Goal: Entertainment & Leisure: Consume media (video, audio)

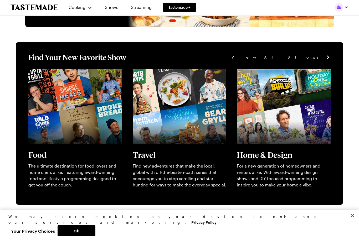
scroll to position [120, 0]
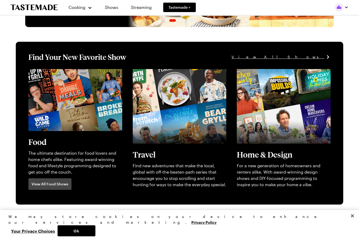
click at [49, 75] on link "View full content for [object Object]" at bounding box center [64, 72] width 72 height 5
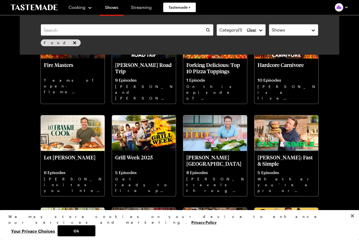
scroll to position [116, 0]
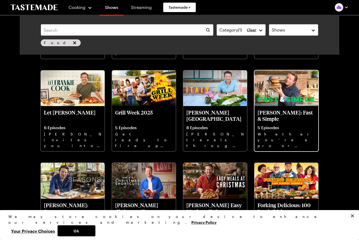
click at [279, 120] on p "[PERSON_NAME]: Fast & Simple" at bounding box center [287, 115] width 58 height 13
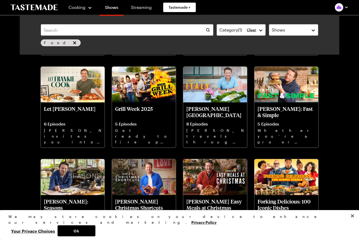
scroll to position [123, 0]
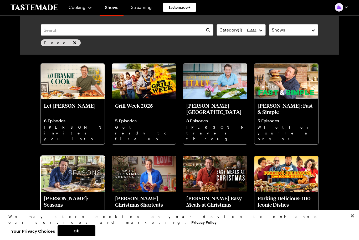
click at [69, 196] on p "[PERSON_NAME]: Seasons" at bounding box center [73, 201] width 58 height 13
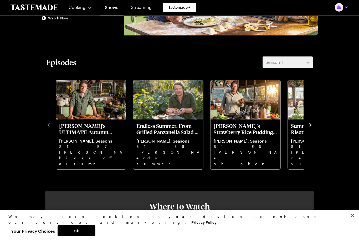
scroll to position [108, 0]
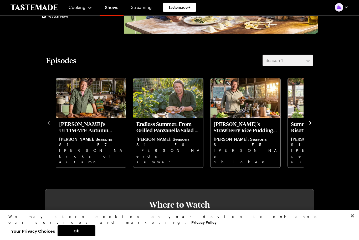
click at [310, 128] on div "[PERSON_NAME]'s ULTIMATE Autumn Garden FEAST! [PERSON_NAME]: Seasons S1 - E7 [P…" at bounding box center [179, 122] width 267 height 91
click at [309, 124] on icon "navigate to next item" at bounding box center [310, 122] width 5 height 5
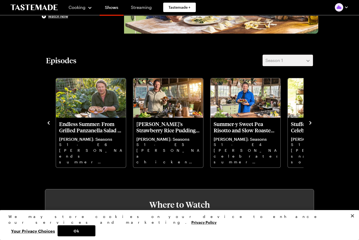
click at [309, 125] on icon "navigate to next item" at bounding box center [310, 122] width 5 height 5
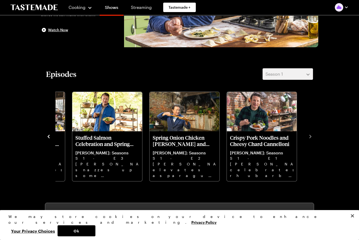
scroll to position [96, 0]
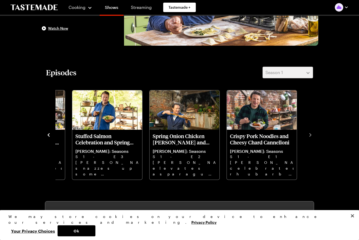
click at [308, 132] on div "[PERSON_NAME]'s ULTIMATE Autumn Garden FEAST! [PERSON_NAME]: Seasons S1 - E7 [P…" at bounding box center [179, 134] width 267 height 91
